Goal: Information Seeking & Learning: Learn about a topic

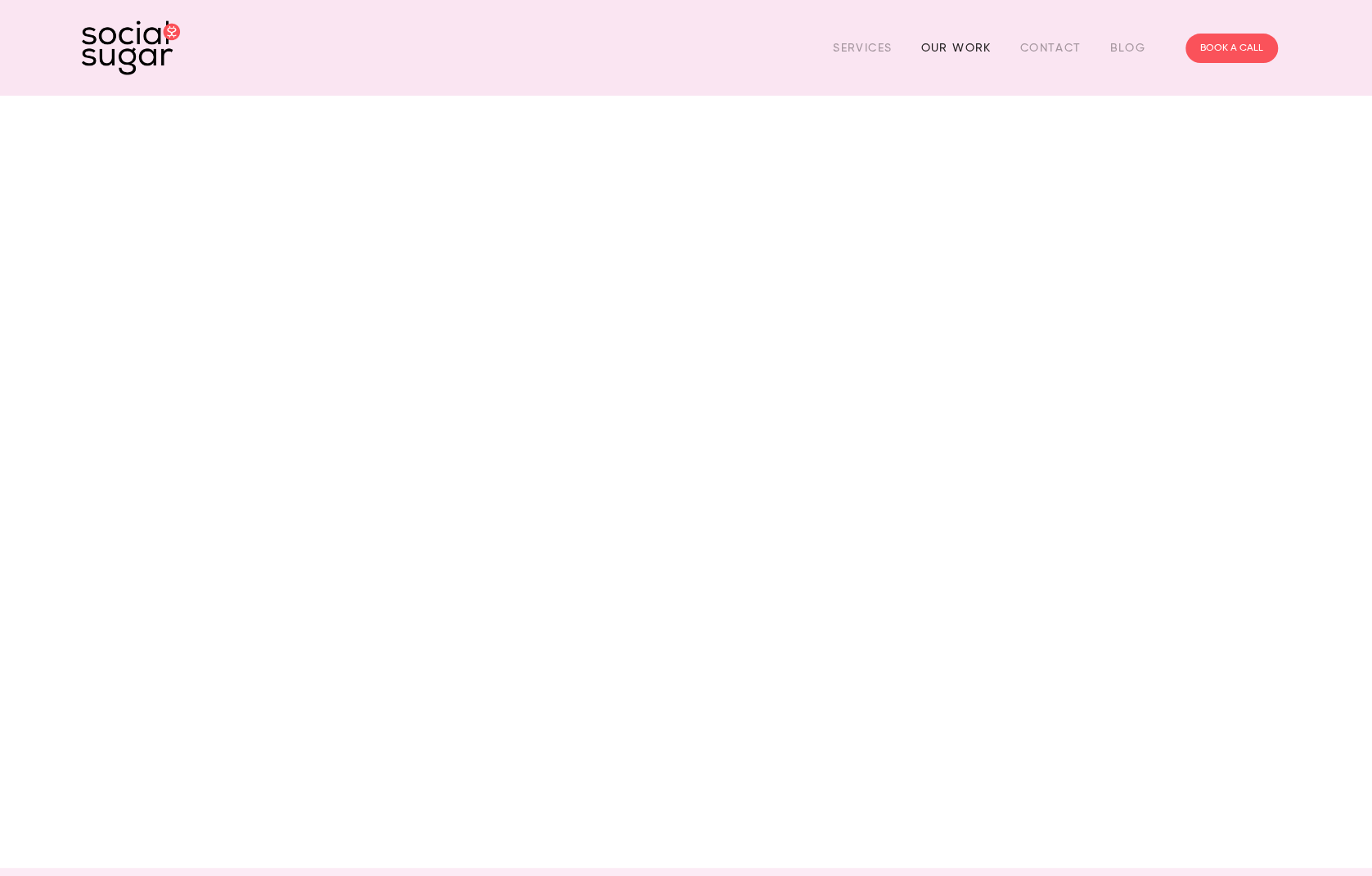
click at [947, 40] on link "Our Work" at bounding box center [956, 48] width 71 height 25
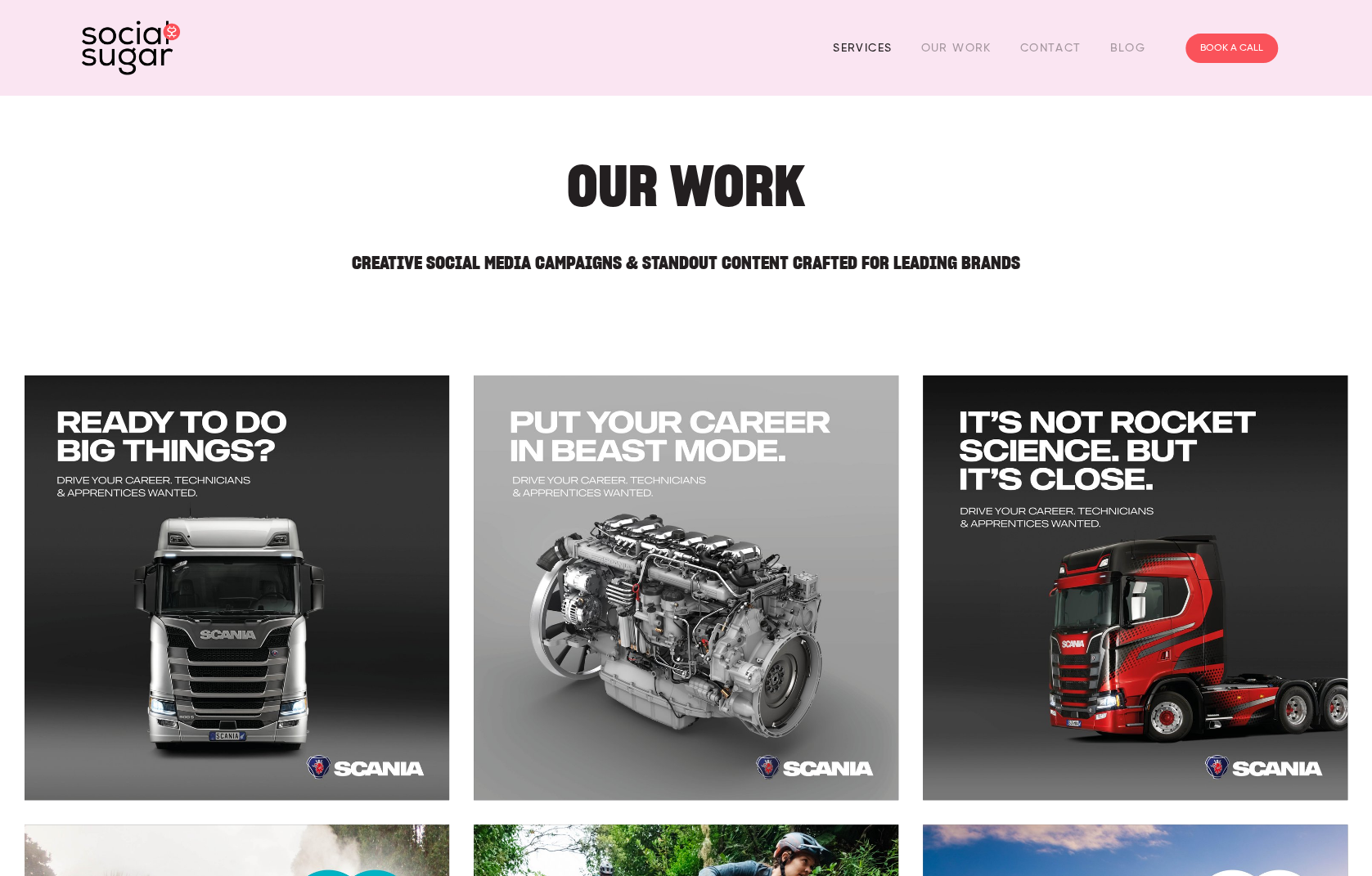
click at [862, 41] on link "Services" at bounding box center [862, 48] width 59 height 25
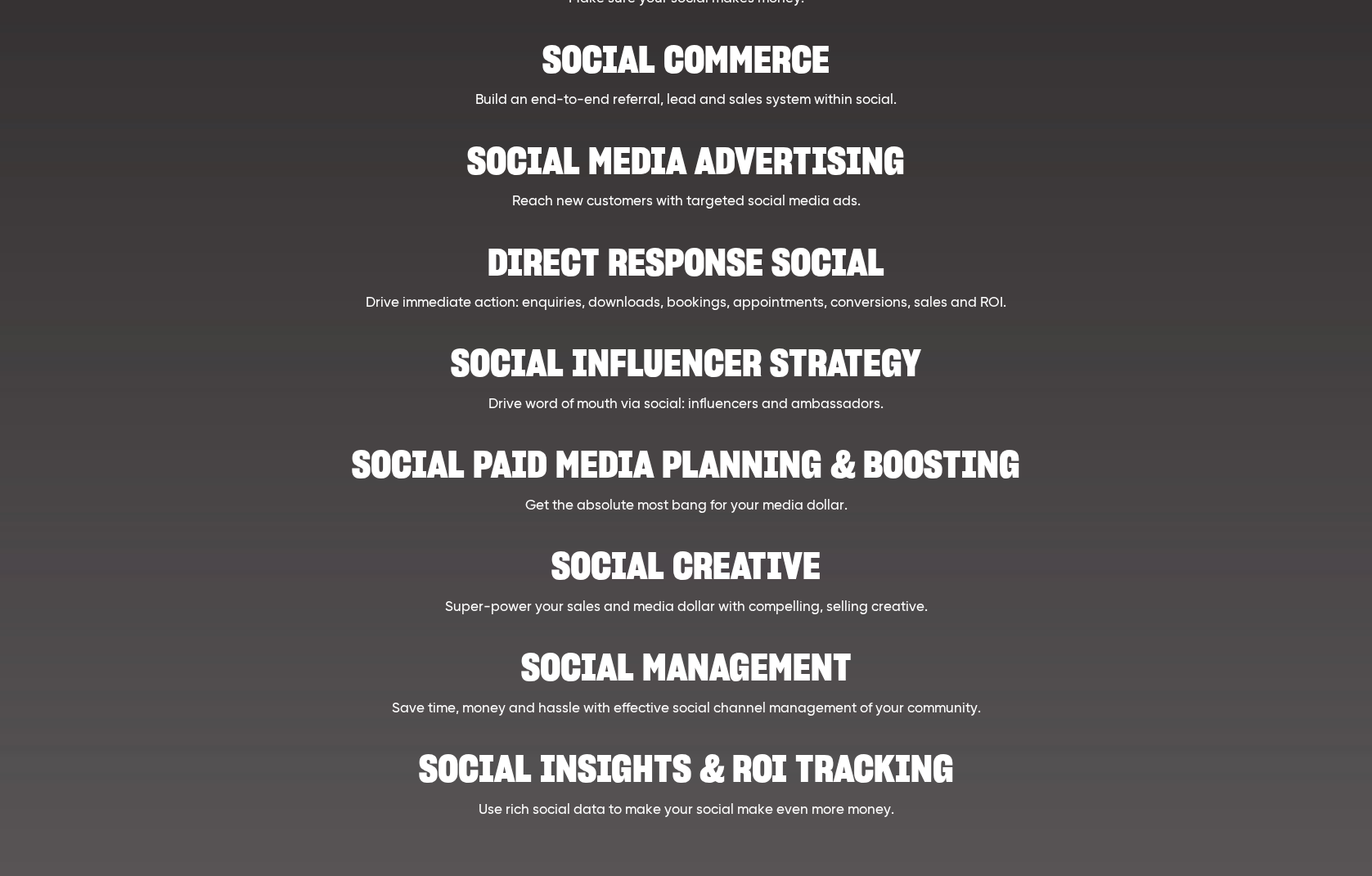
scroll to position [409, 0]
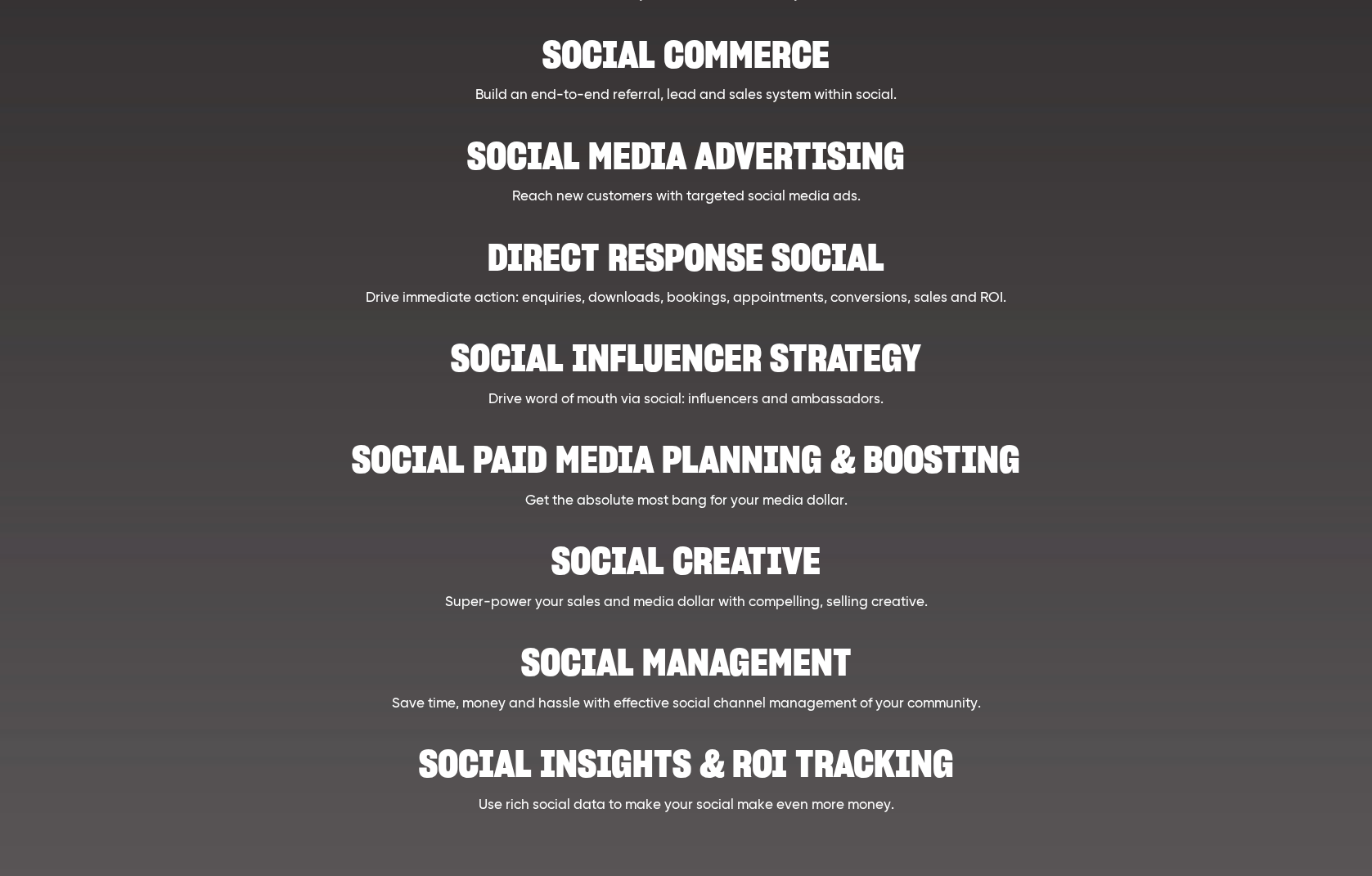
click at [777, 397] on p "Drive word of mouth via social: influencers and ambassadors." at bounding box center [685, 400] width 1043 height 21
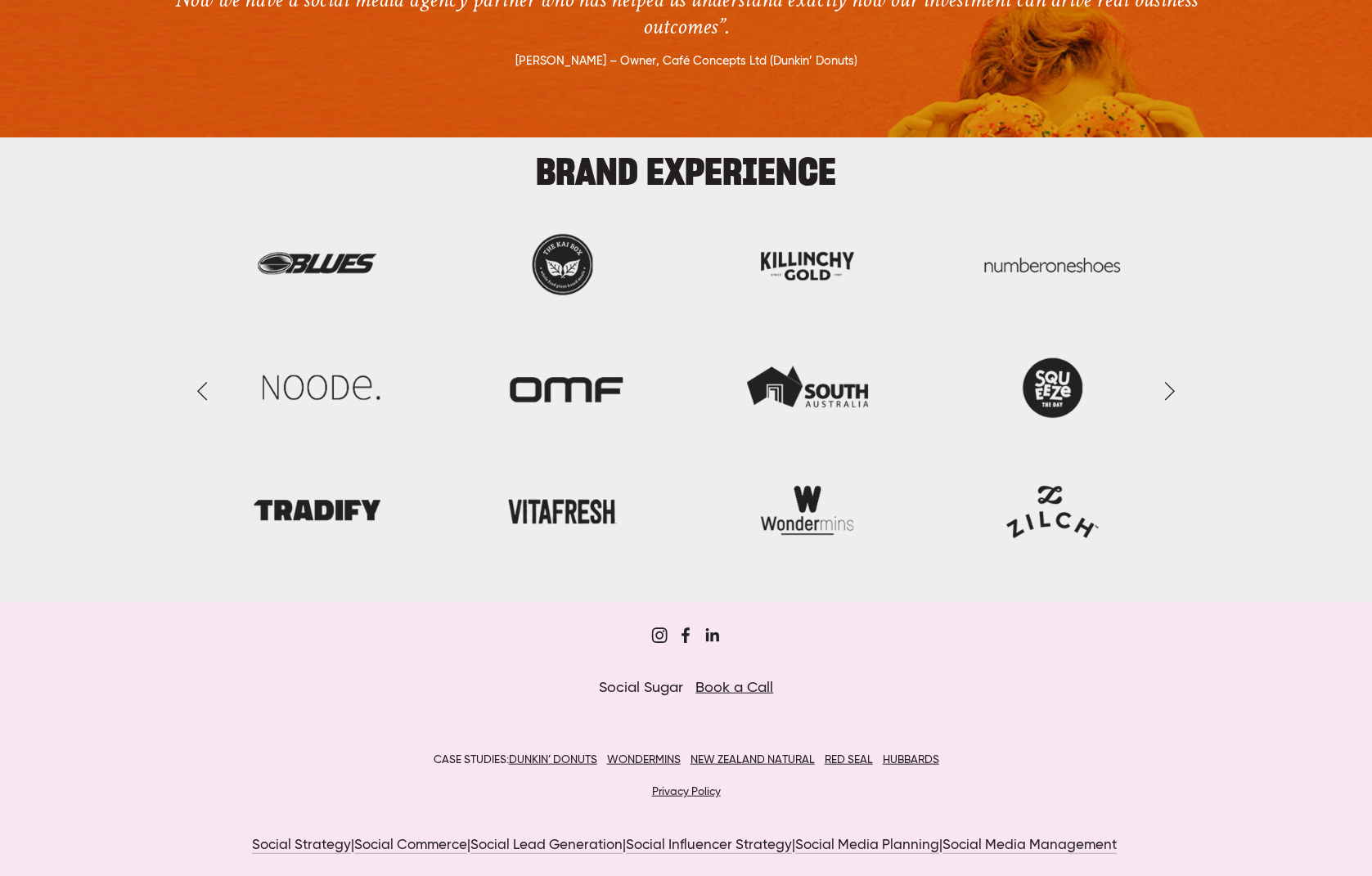
scroll to position [1982, 0]
